Goal: Information Seeking & Learning: Find specific page/section

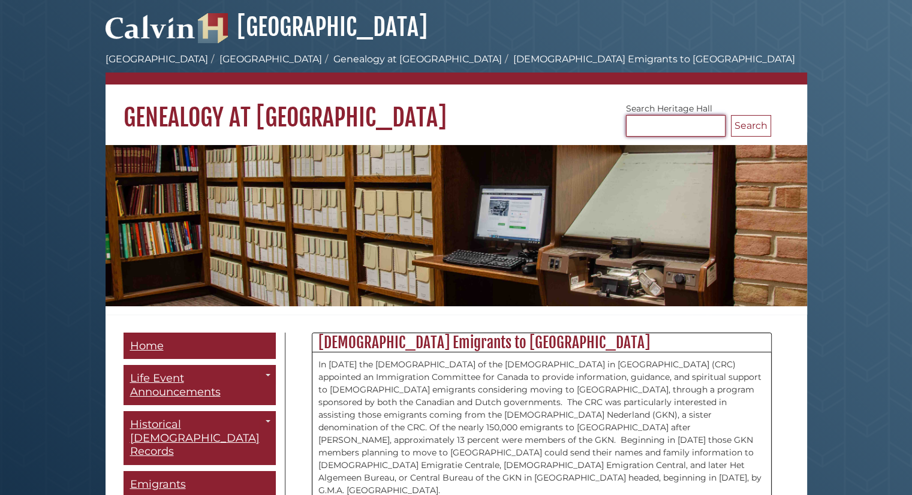
click at [660, 128] on input "Search [GEOGRAPHIC_DATA]" at bounding box center [676, 126] width 100 height 22
type input "**********"
click at [731, 115] on button "Search" at bounding box center [751, 126] width 40 height 22
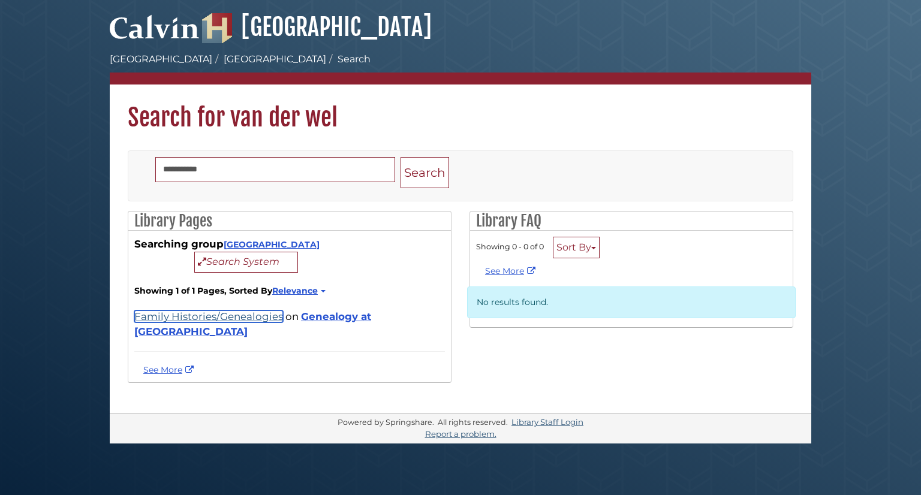
click at [193, 316] on link "Family Histories/Genealogies" at bounding box center [208, 317] width 149 height 12
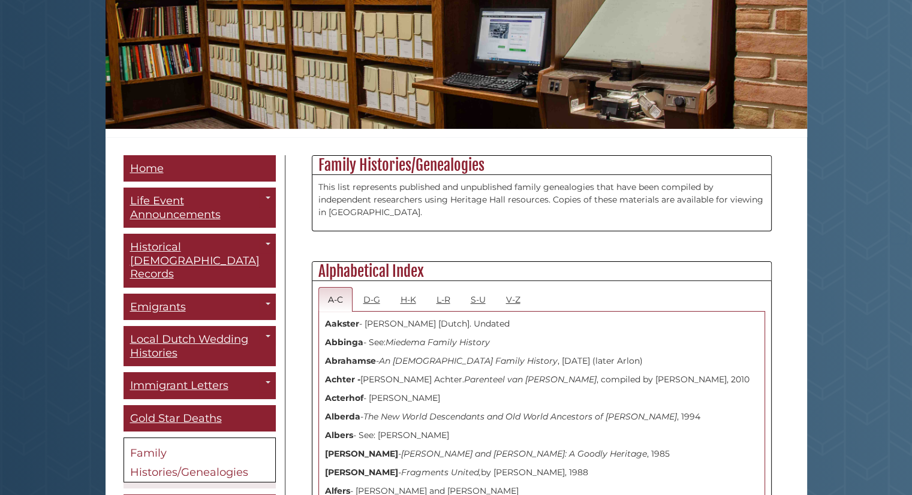
scroll to position [180, 0]
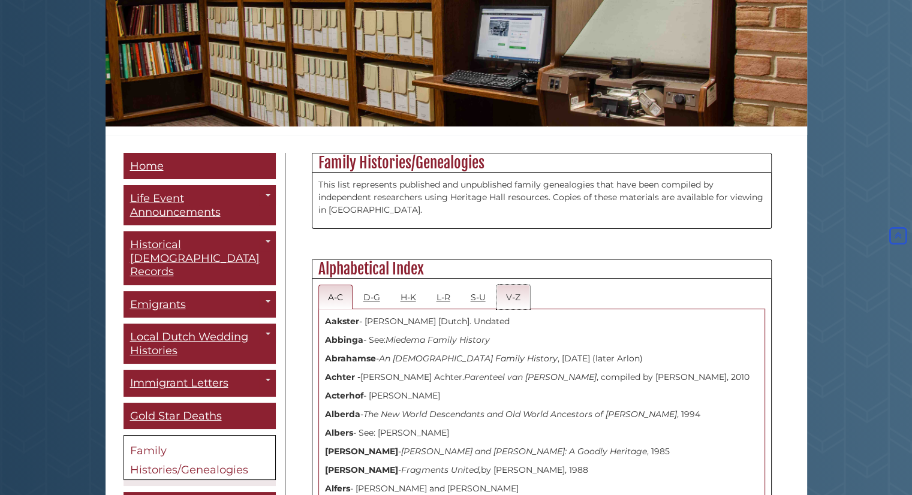
click at [510, 298] on link "V-Z" at bounding box center [514, 297] width 34 height 25
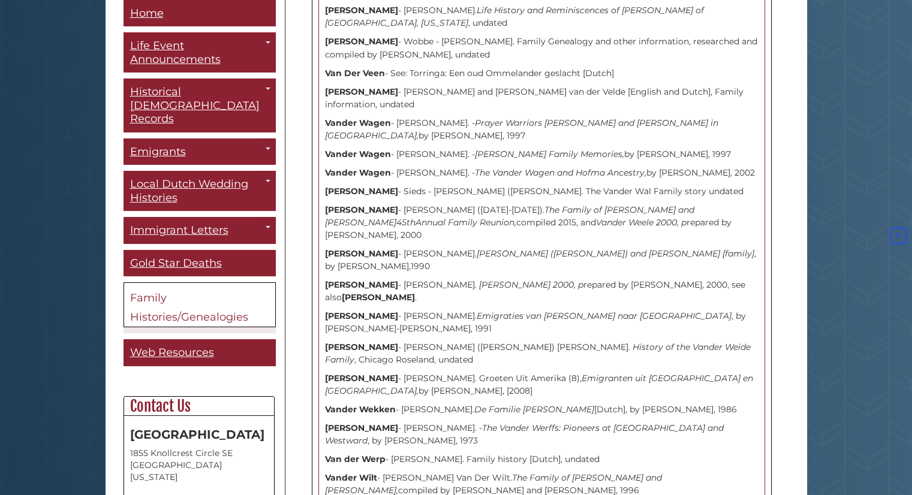
scroll to position [2219, 0]
